Goal: Information Seeking & Learning: Learn about a topic

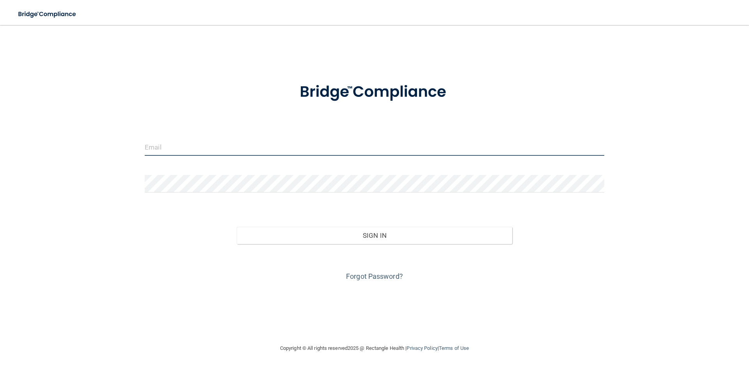
click at [170, 144] on input "email" at bounding box center [375, 147] width 460 height 18
type input "[EMAIL_ADDRESS][DOMAIN_NAME]"
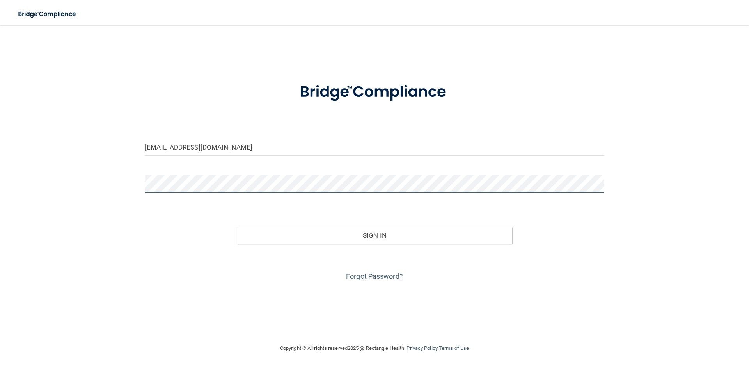
click at [134, 182] on div "[EMAIL_ADDRESS][DOMAIN_NAME] Invalid email/password. You don't have permission …" at bounding box center [375, 184] width 718 height 303
click at [237, 227] on button "Sign In" at bounding box center [375, 235] width 276 height 17
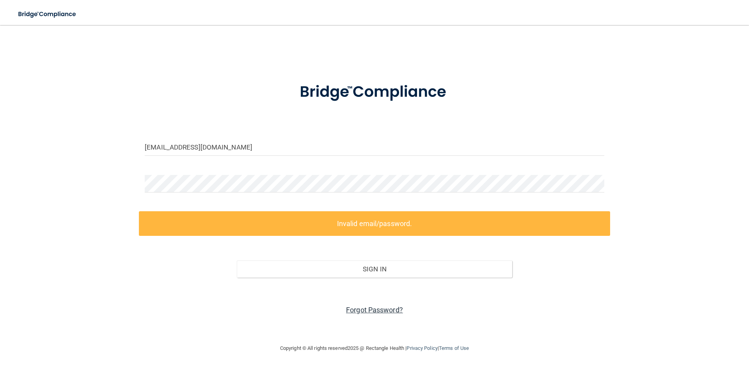
click at [364, 311] on link "Forgot Password?" at bounding box center [374, 310] width 57 height 8
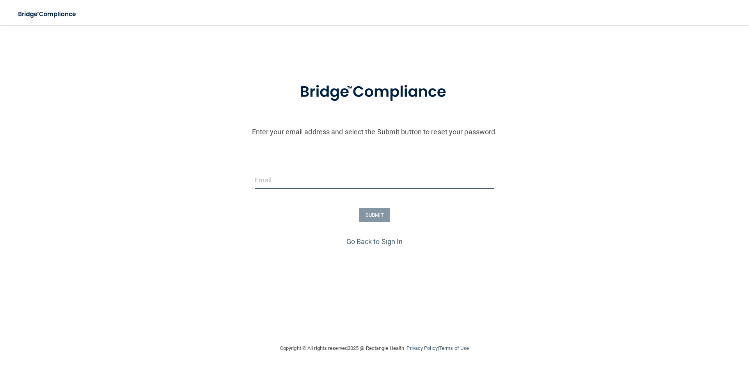
click at [296, 183] on input "email" at bounding box center [374, 180] width 239 height 18
type input "[EMAIL_ADDRESS][DOMAIN_NAME]"
click at [374, 214] on button "SUBMIT" at bounding box center [375, 215] width 32 height 14
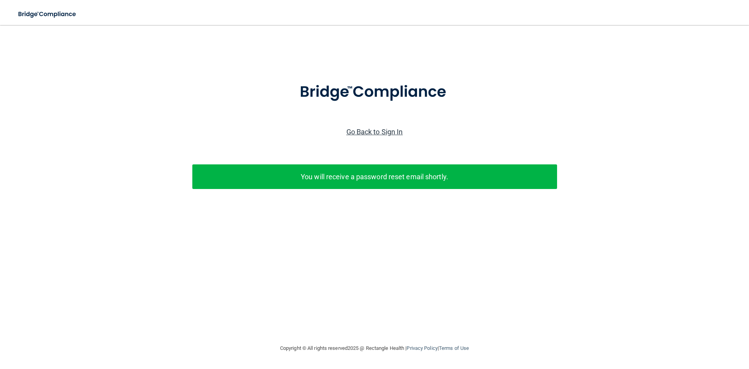
click at [379, 132] on link "Go Back to Sign In" at bounding box center [375, 132] width 57 height 8
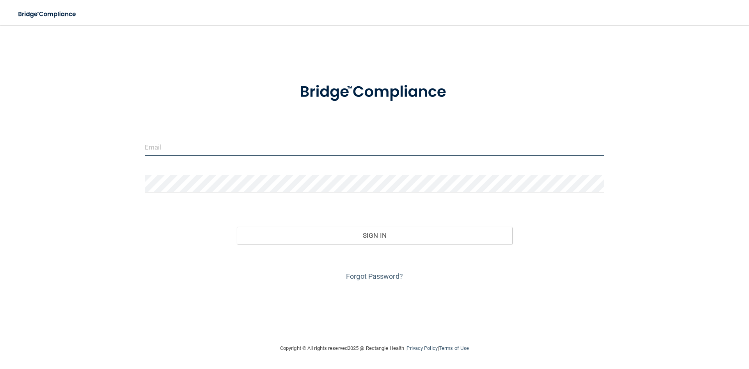
click at [223, 151] on input "email" at bounding box center [375, 147] width 460 height 18
type input "[EMAIL_ADDRESS][DOMAIN_NAME]"
click at [221, 174] on form "[EMAIL_ADDRESS][DOMAIN_NAME] Invalid email/password. You don't have permission …" at bounding box center [375, 177] width 460 height 211
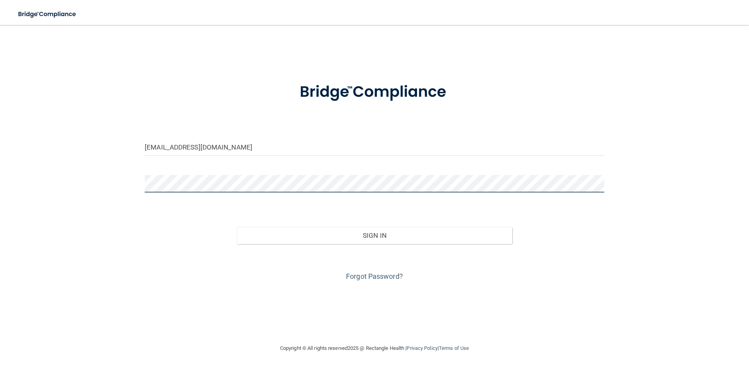
click at [237, 227] on button "Sign In" at bounding box center [375, 235] width 276 height 17
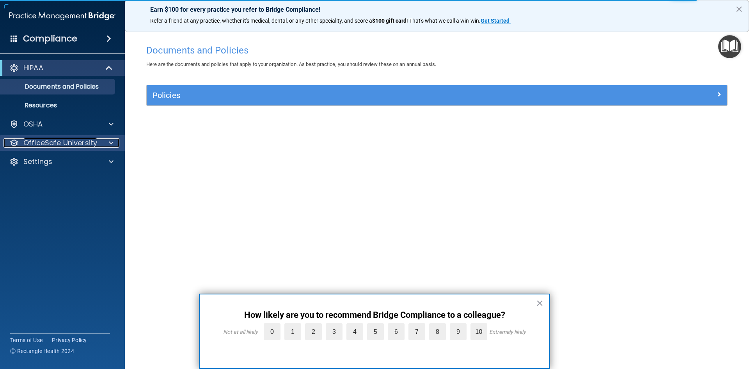
click at [111, 141] on span at bounding box center [111, 142] width 5 height 9
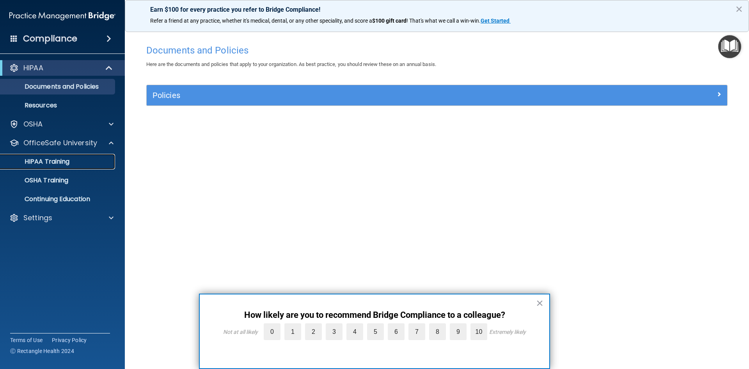
click at [64, 161] on p "HIPAA Training" at bounding box center [37, 162] width 64 height 8
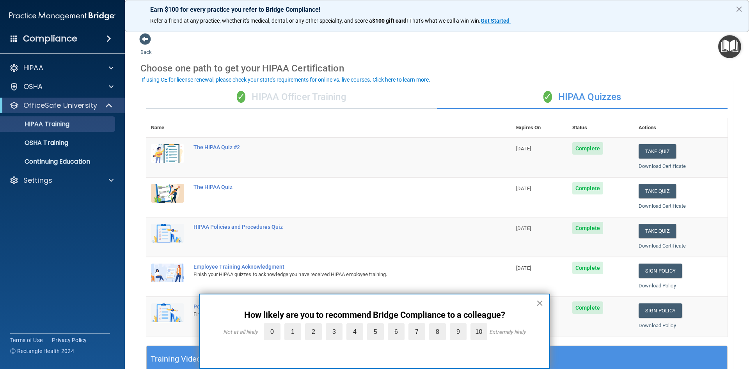
click at [541, 304] on button "×" at bounding box center [539, 303] width 7 height 12
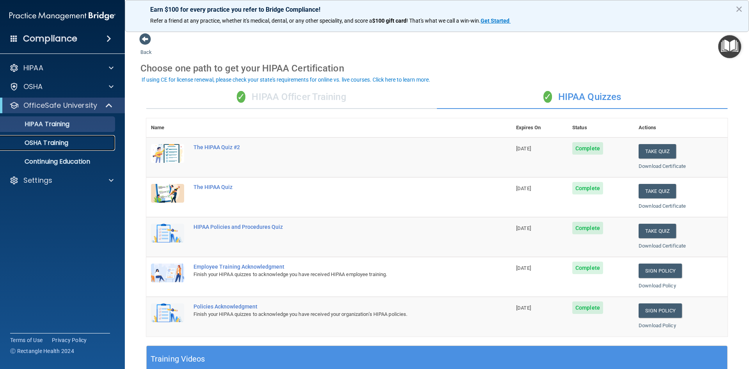
click at [61, 143] on p "OSHA Training" at bounding box center [36, 143] width 63 height 8
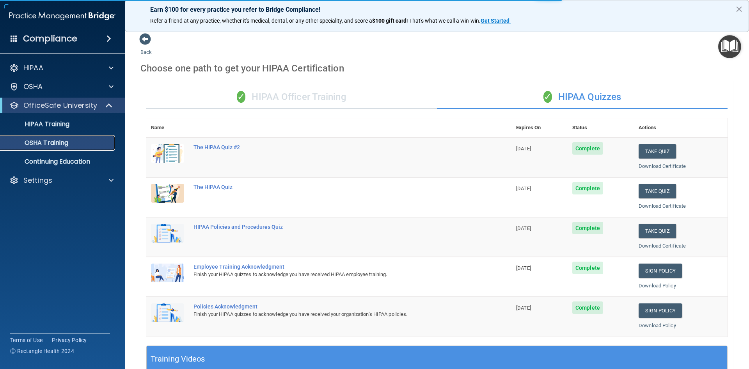
click at [61, 143] on p "OSHA Training" at bounding box center [36, 143] width 63 height 8
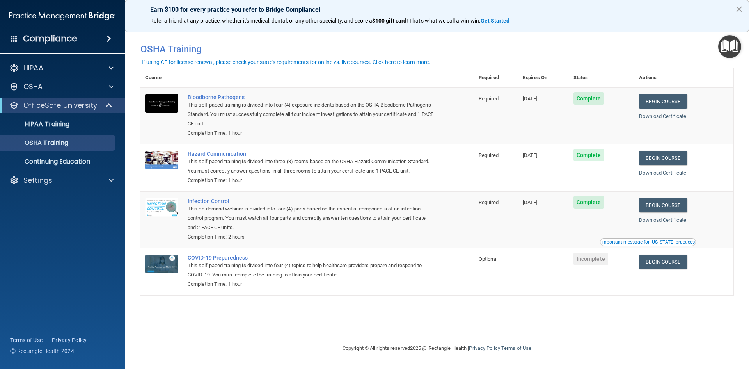
click at [740, 11] on button "×" at bounding box center [739, 9] width 7 height 12
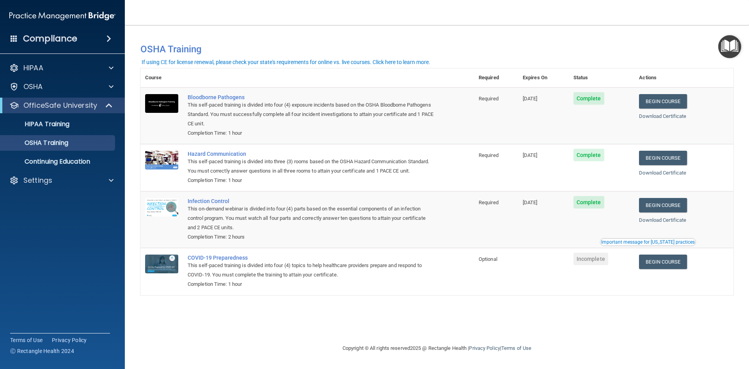
click at [58, 39] on h4 "Compliance" at bounding box center [50, 38] width 54 height 11
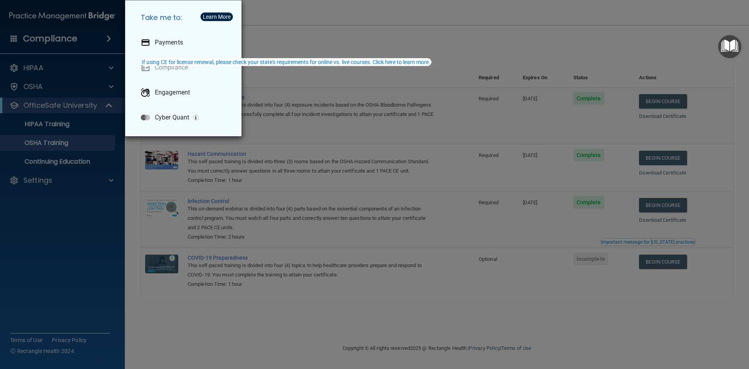
click at [63, 246] on div "Take me to: Payments Compliance Engagement Cyber Quant" at bounding box center [374, 184] width 749 height 369
